Goal: Information Seeking & Learning: Learn about a topic

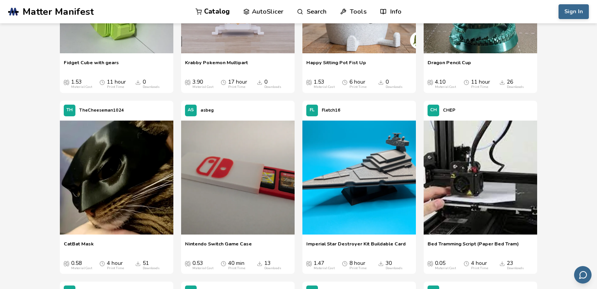
scroll to position [1980, 0]
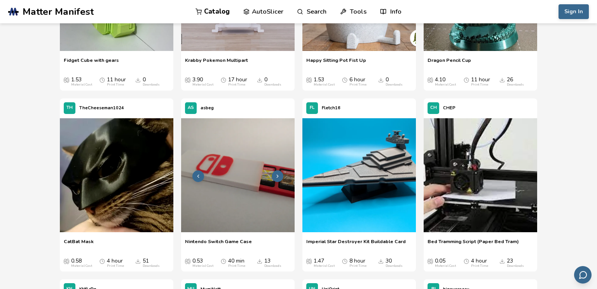
click at [275, 172] on button at bounding box center [278, 176] width 12 height 12
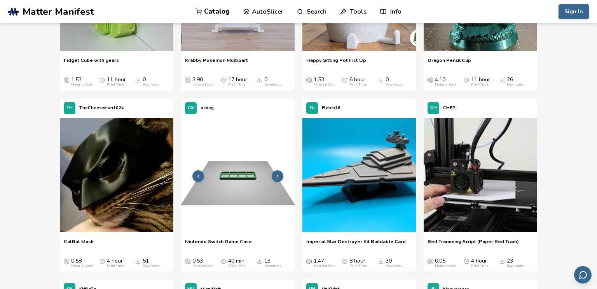
click at [280, 174] on icon at bounding box center [277, 175] width 5 height 5
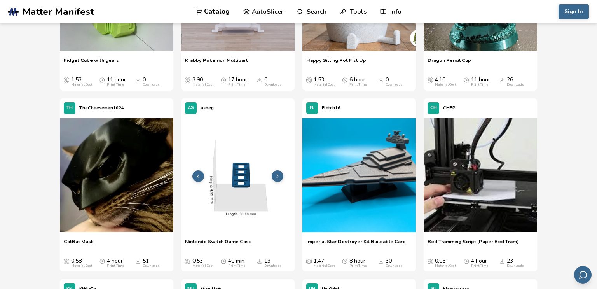
click at [280, 174] on icon at bounding box center [277, 175] width 5 height 5
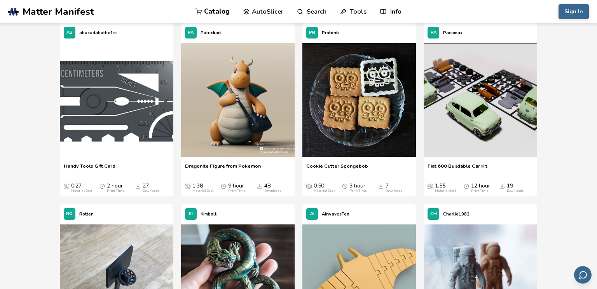
scroll to position [4587, 0]
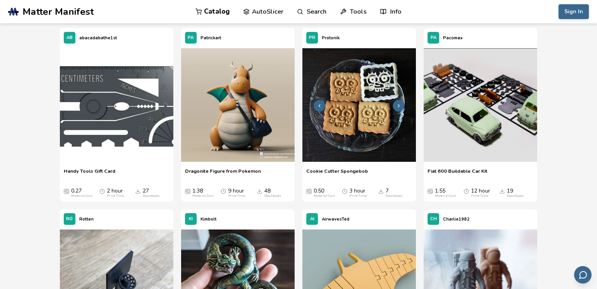
click at [400, 104] on icon at bounding box center [398, 105] width 5 height 5
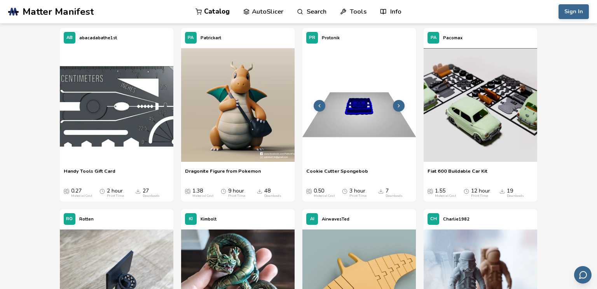
click at [396, 104] on icon at bounding box center [398, 105] width 5 height 5
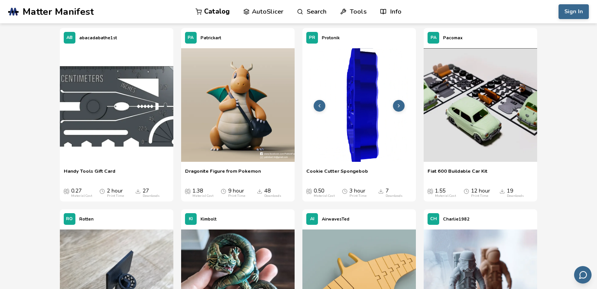
click at [322, 106] on button at bounding box center [320, 106] width 12 height 12
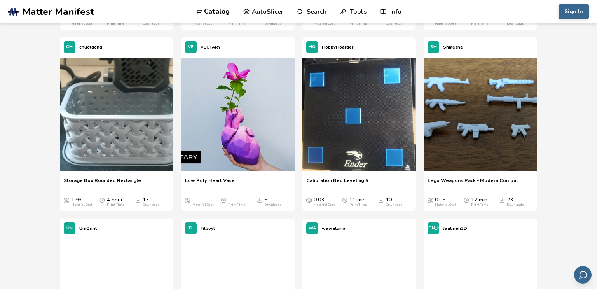
scroll to position [7661, 0]
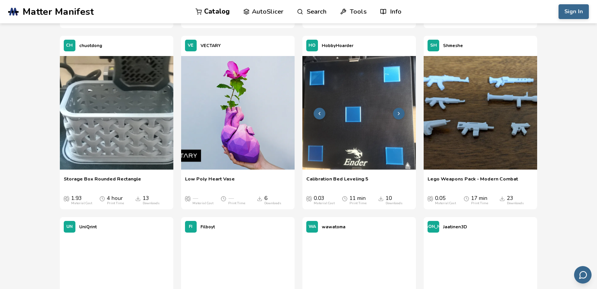
click at [401, 113] on icon at bounding box center [398, 113] width 5 height 5
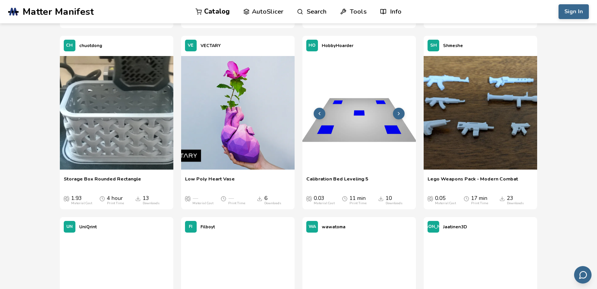
click at [401, 113] on icon at bounding box center [398, 113] width 5 height 5
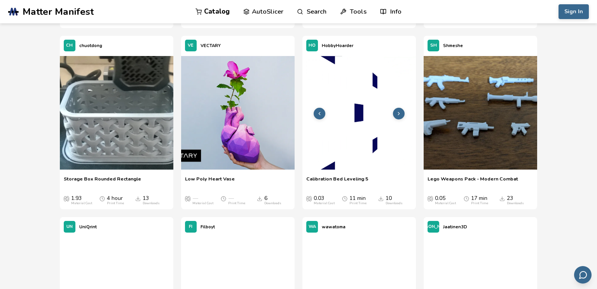
click at [400, 111] on icon at bounding box center [398, 113] width 5 height 5
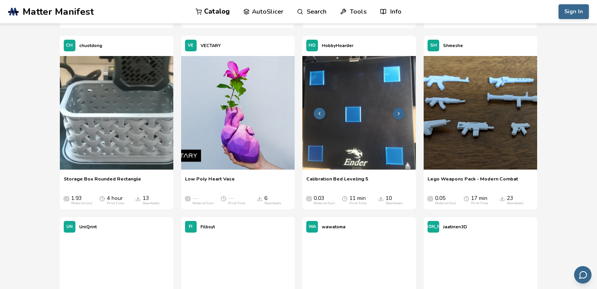
click at [370, 140] on img at bounding box center [360, 113] width 114 height 114
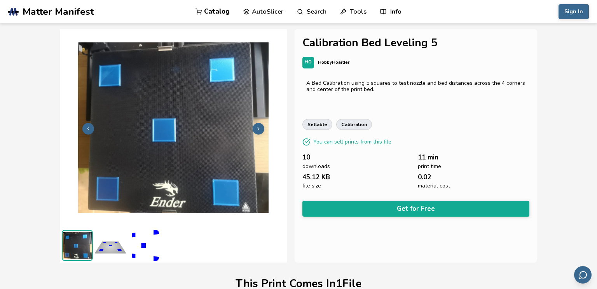
click at [142, 253] on img at bounding box center [143, 245] width 31 height 31
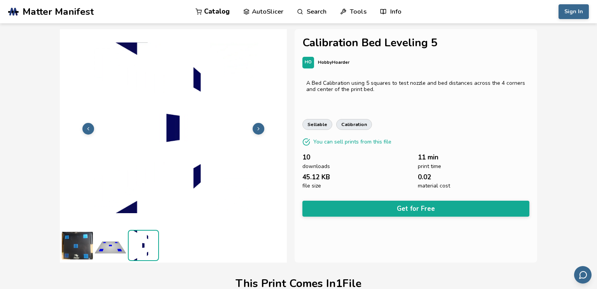
click at [110, 246] on img at bounding box center [110, 245] width 31 height 31
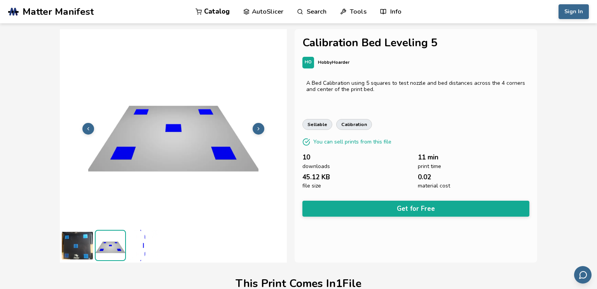
click at [83, 242] on img at bounding box center [77, 245] width 31 height 31
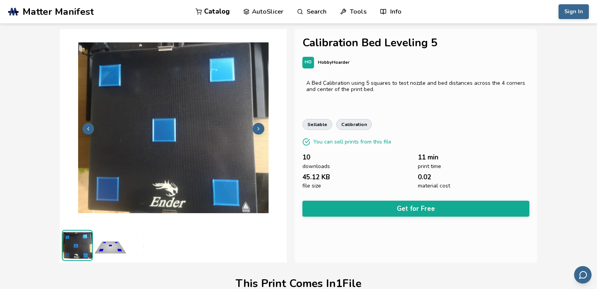
click at [256, 129] on icon at bounding box center [258, 128] width 5 height 5
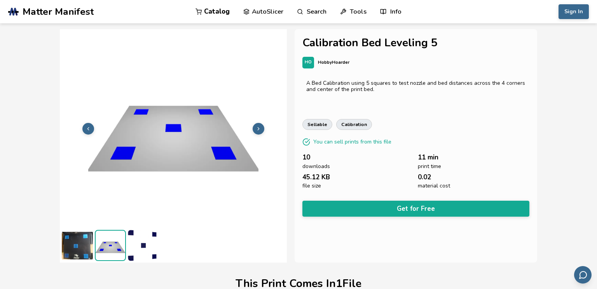
click at [83, 129] on button at bounding box center [88, 129] width 12 height 12
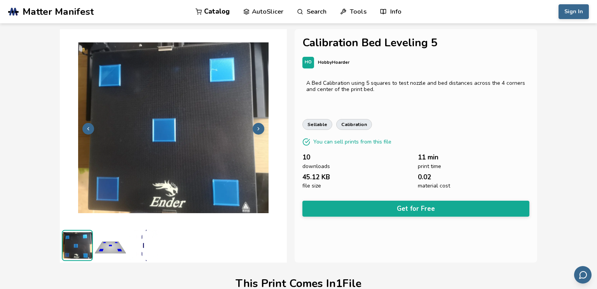
click at [85, 127] on button at bounding box center [88, 129] width 12 height 12
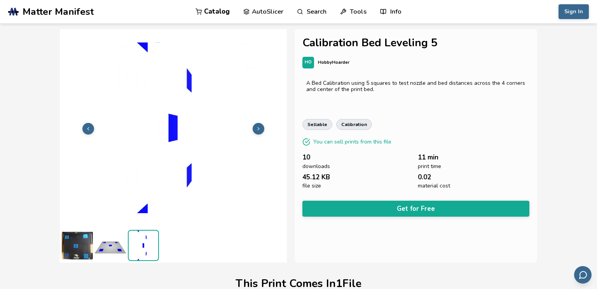
click at [85, 127] on button at bounding box center [88, 129] width 12 height 12
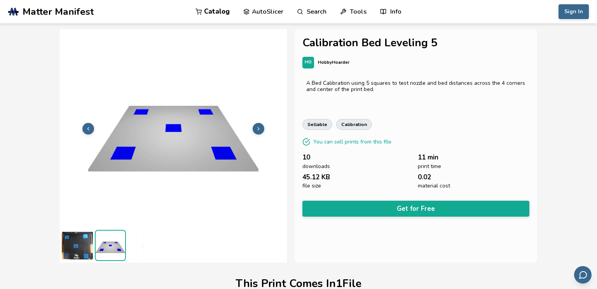
click at [88, 126] on icon at bounding box center [88, 128] width 5 height 5
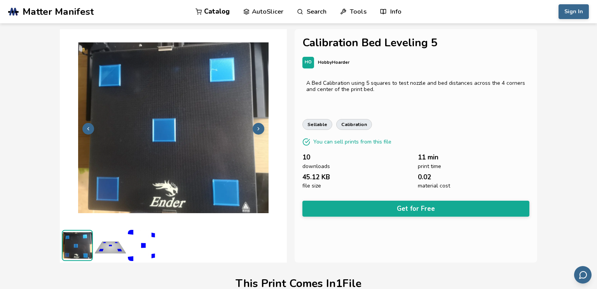
click at [75, 16] on span "Matter Manifest" at bounding box center [58, 11] width 71 height 11
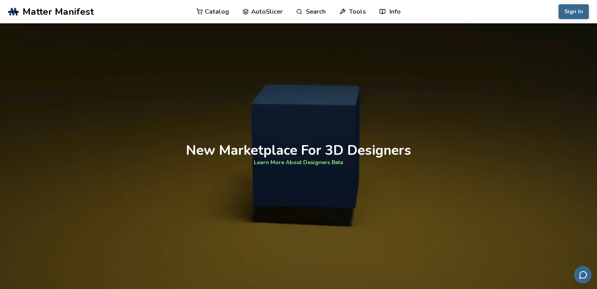
scroll to position [540, 0]
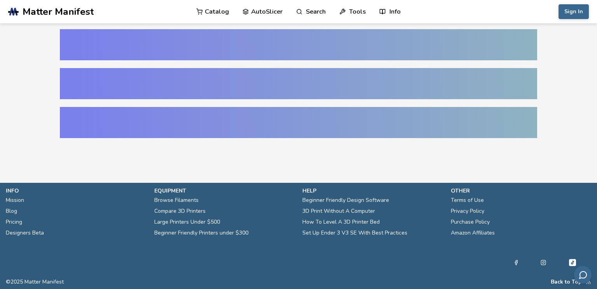
select select "**********"
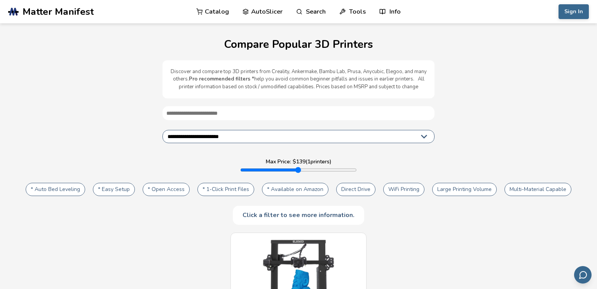
drag, startPoint x: 352, startPoint y: 170, endPoint x: 234, endPoint y: 170, distance: 118.2
click at [240, 170] on input "range" at bounding box center [298, 170] width 117 height 6
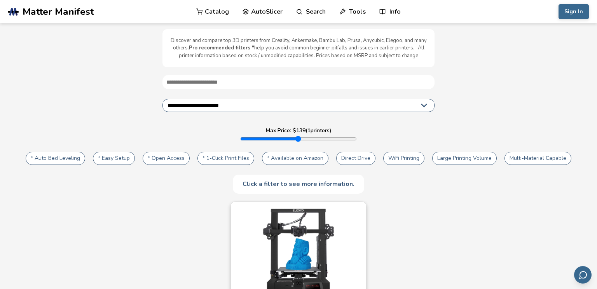
scroll to position [25, 0]
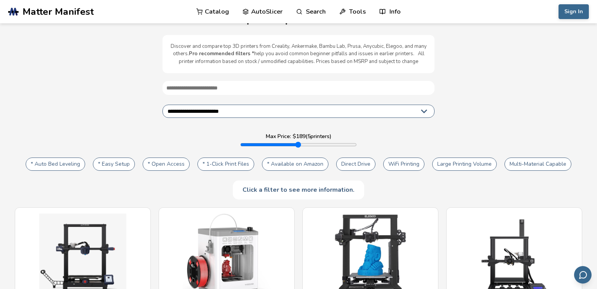
drag, startPoint x: 244, startPoint y: 145, endPoint x: 248, endPoint y: 146, distance: 4.4
type input "***"
click at [248, 146] on input "range" at bounding box center [298, 145] width 117 height 6
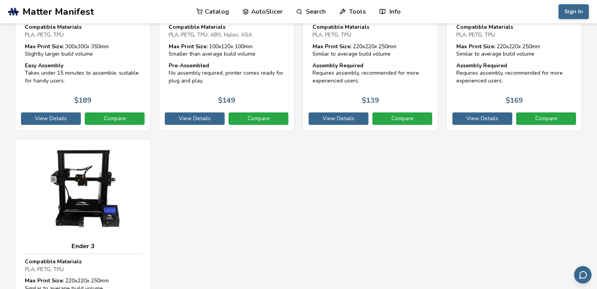
scroll to position [352, 0]
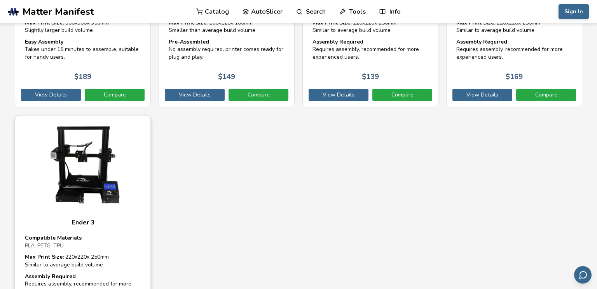
click at [105, 208] on picture at bounding box center [83, 206] width 116 height 7
